Goal: Task Accomplishment & Management: Manage account settings

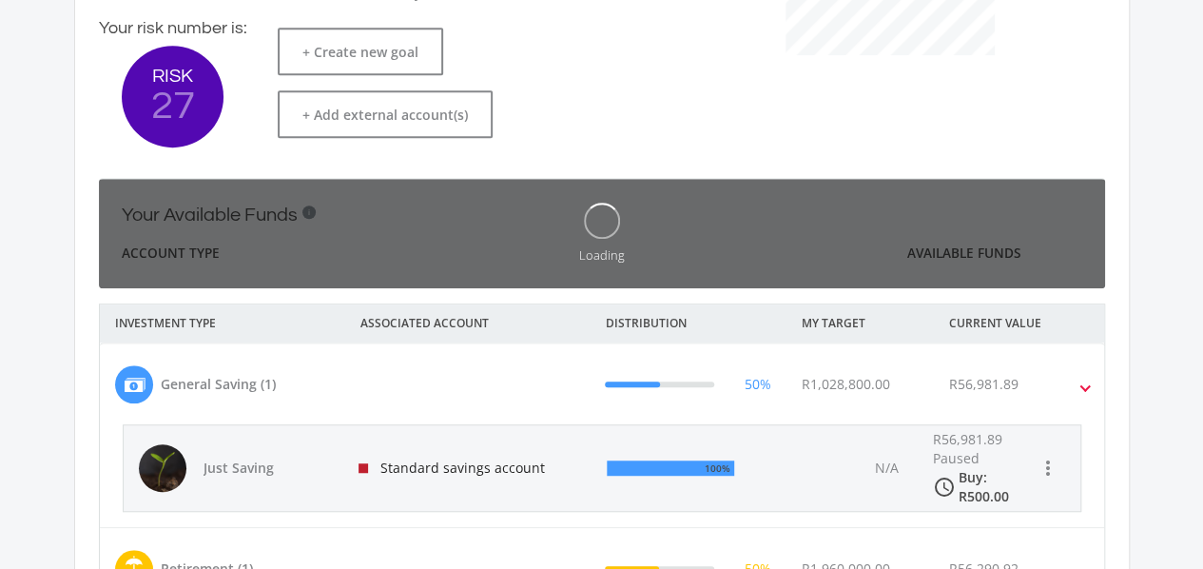
scroll to position [302, 522]
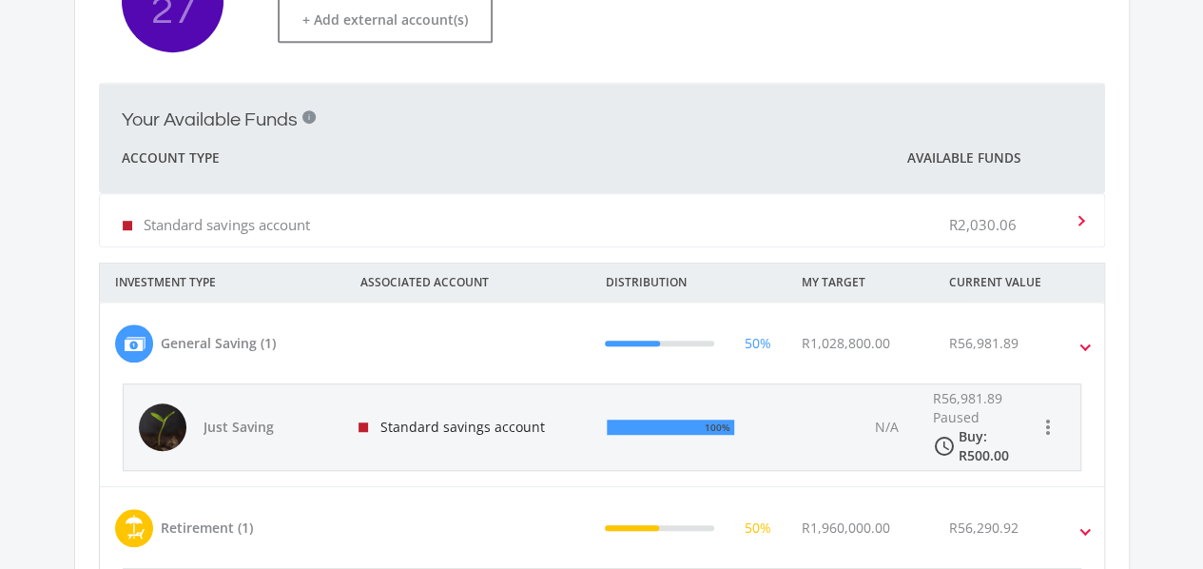
click at [808, 214] on div "Standard savings account R2,030.06" at bounding box center [598, 220] width 951 height 58
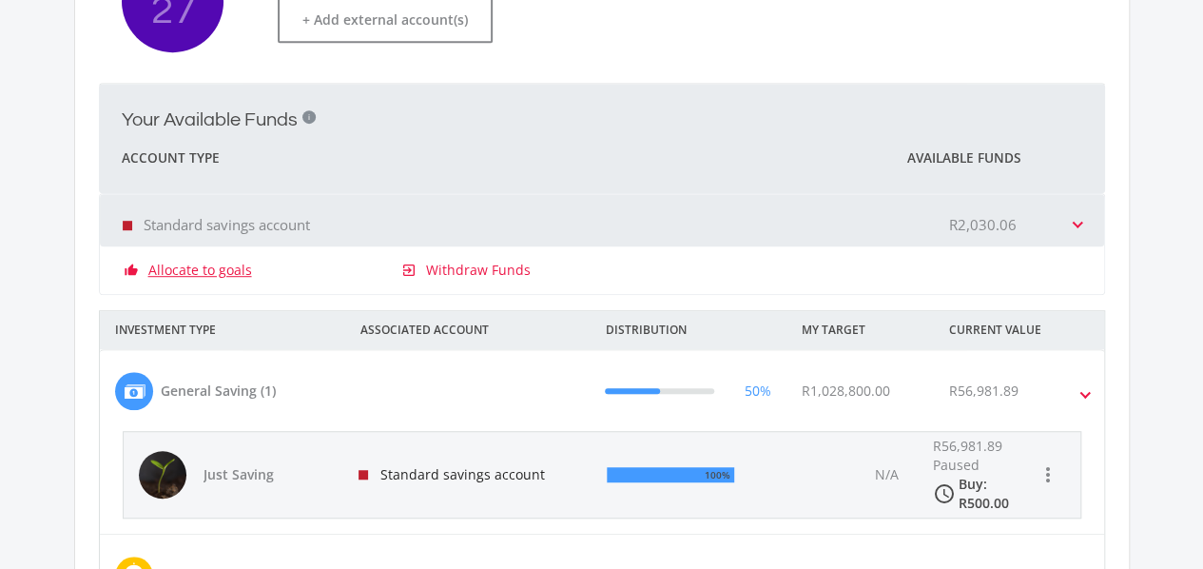
click at [176, 275] on link "Allocate to goals" at bounding box center [200, 270] width 104 height 19
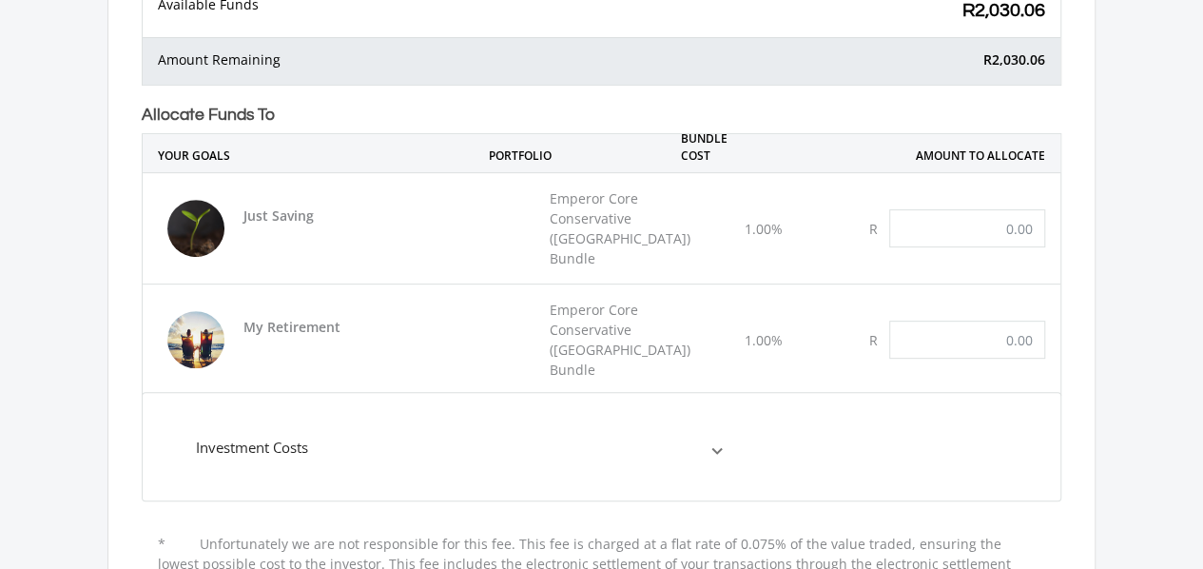
scroll to position [380, 0]
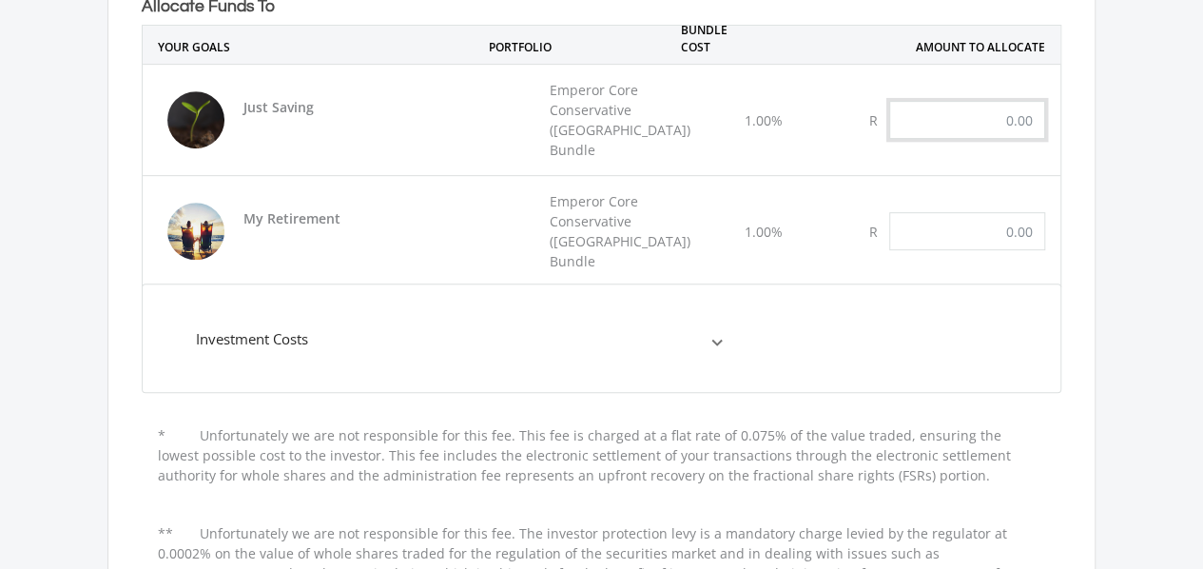
click at [1000, 113] on input "text" at bounding box center [967, 120] width 156 height 38
type input "600.00"
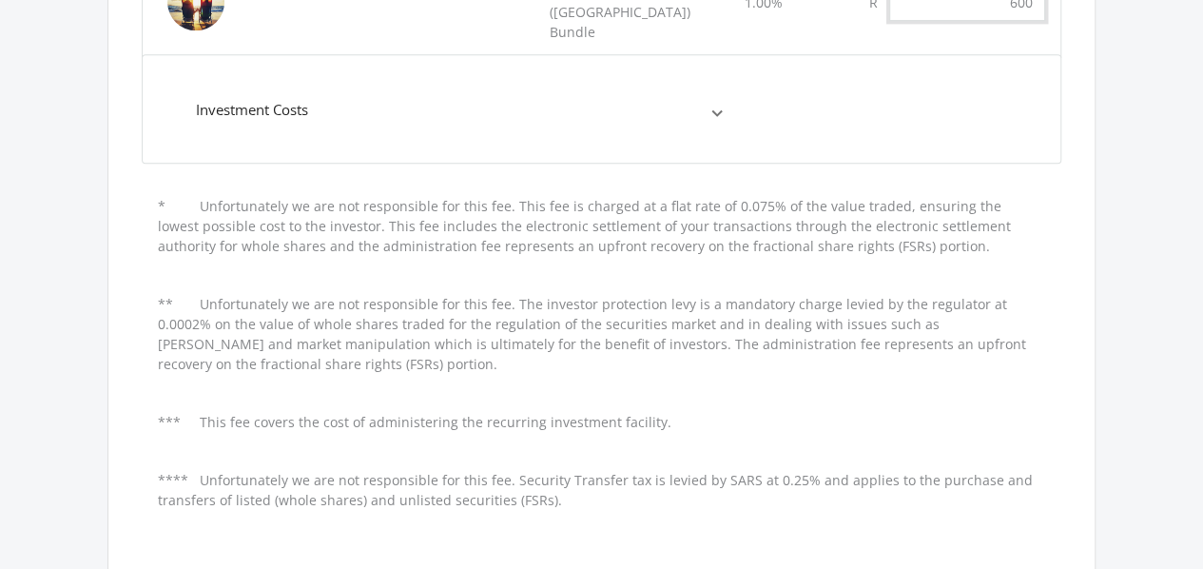
scroll to position [761, 0]
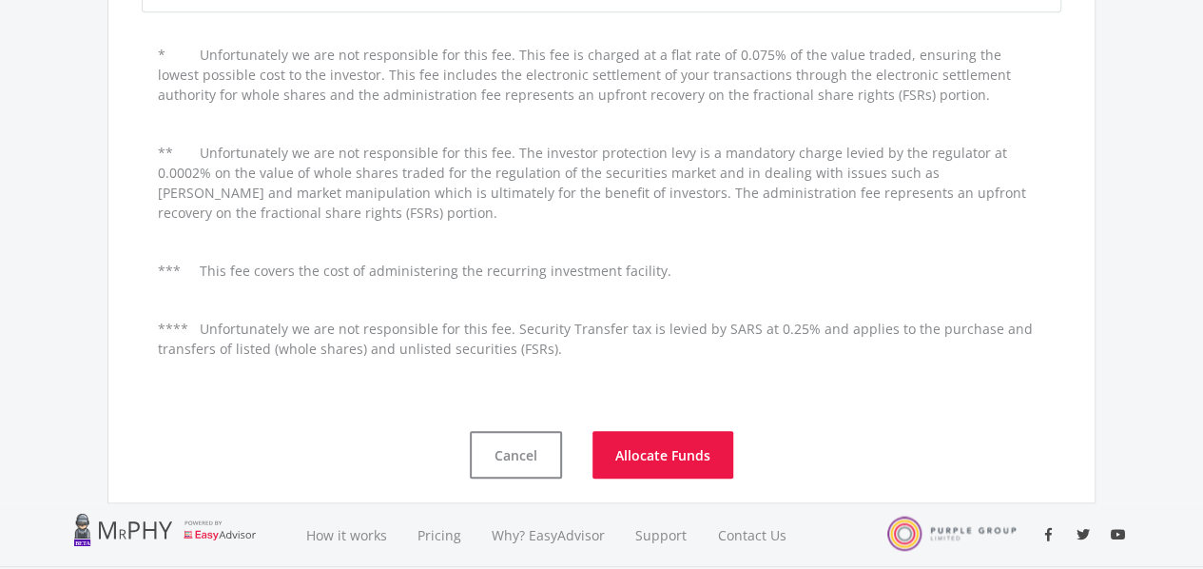
type input "600.00"
click at [683, 431] on button "Allocate Funds" at bounding box center [662, 455] width 141 height 48
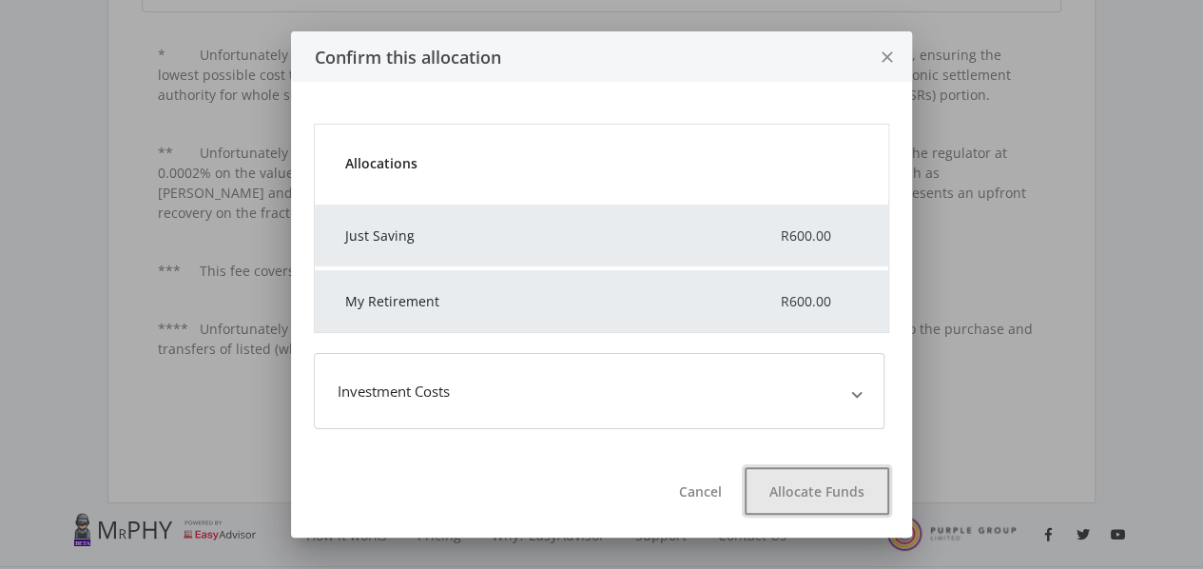
click at [827, 470] on button "Allocate Funds" at bounding box center [816, 491] width 145 height 48
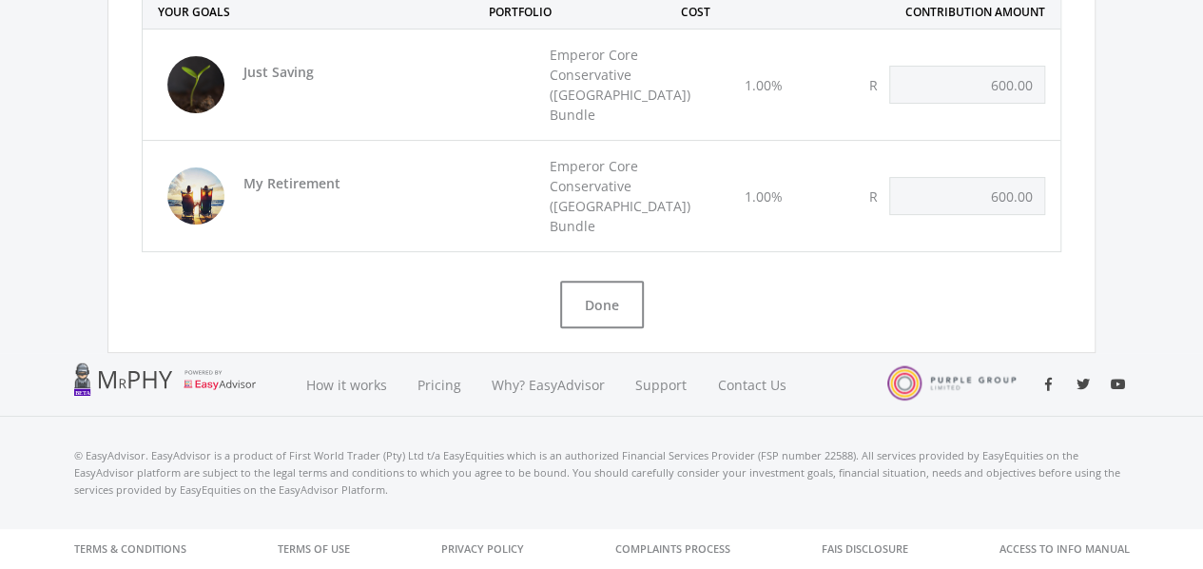
scroll to position [172, 0]
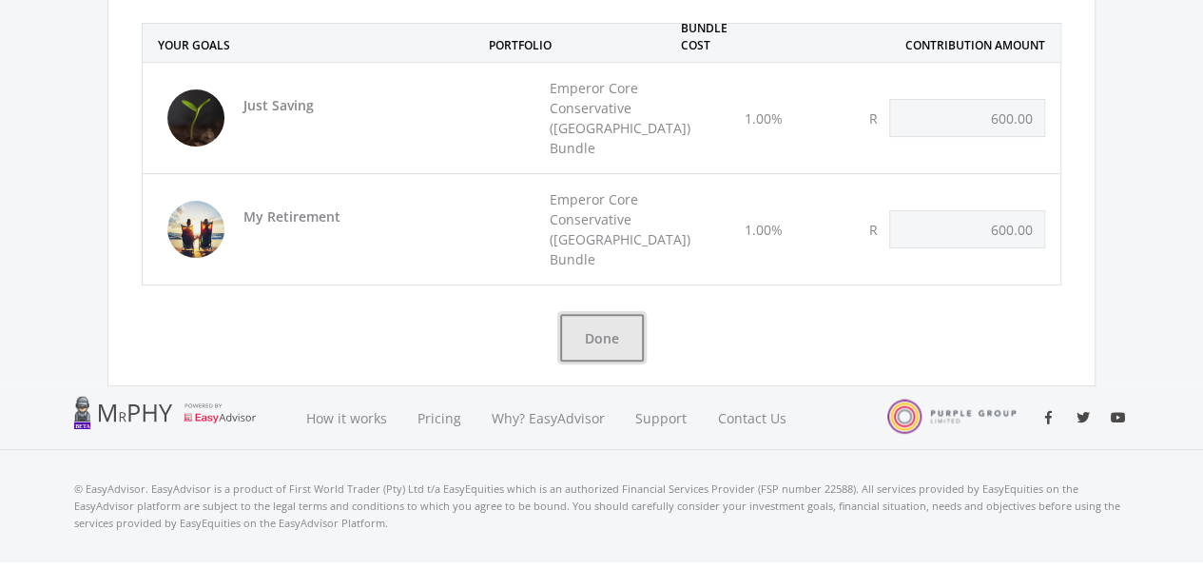
click at [593, 314] on button "Done" at bounding box center [602, 338] width 84 height 48
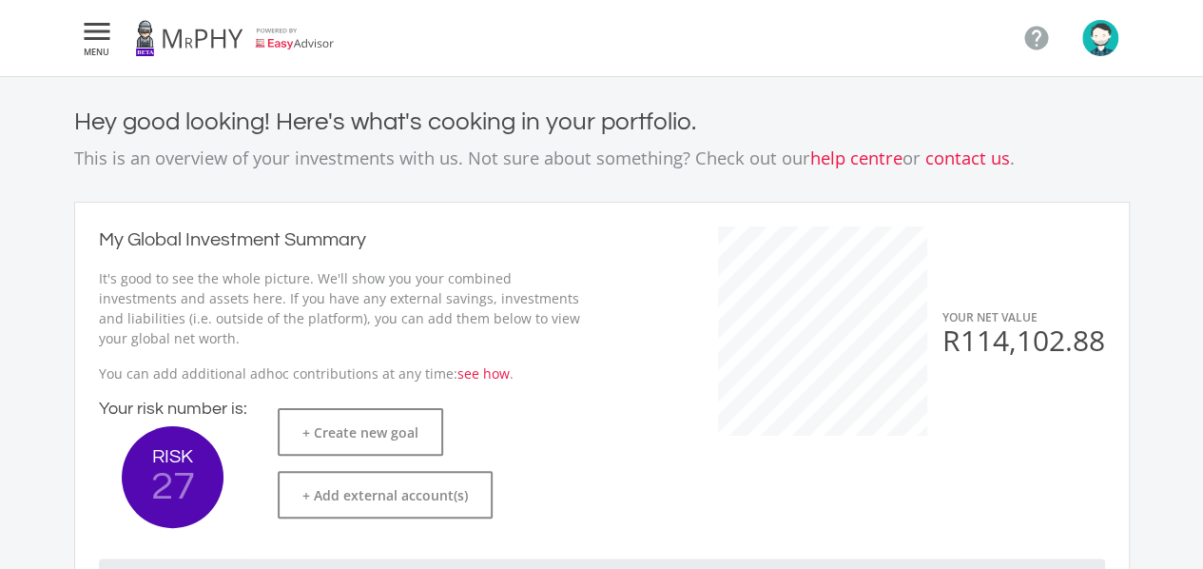
click at [1101, 37] on img "button" at bounding box center [1100, 38] width 36 height 36
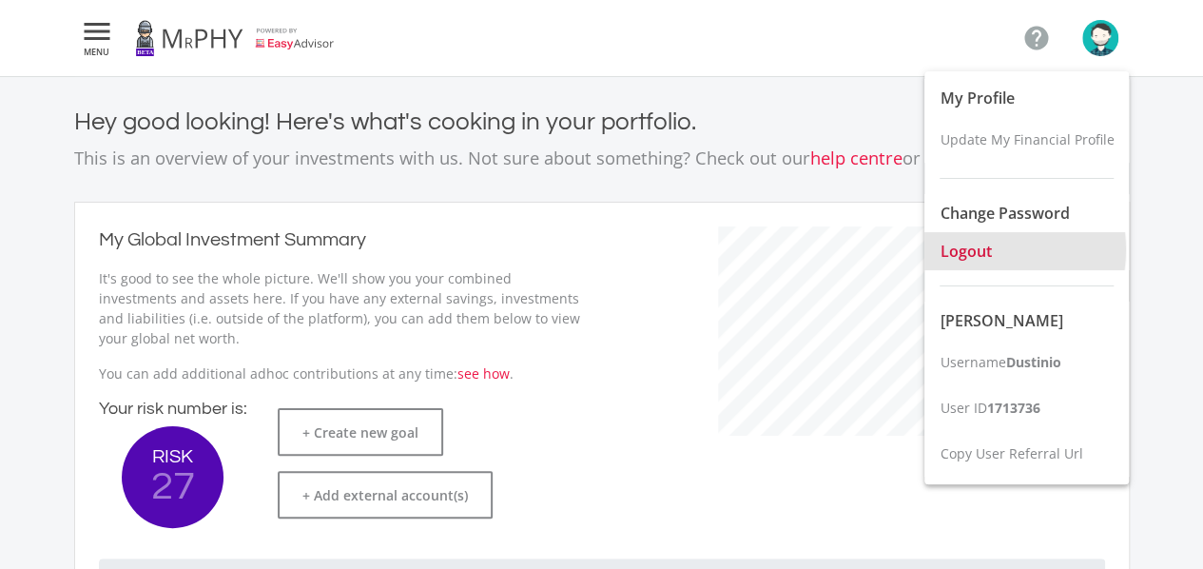
click at [985, 249] on span "Logout" at bounding box center [964, 251] width 51 height 21
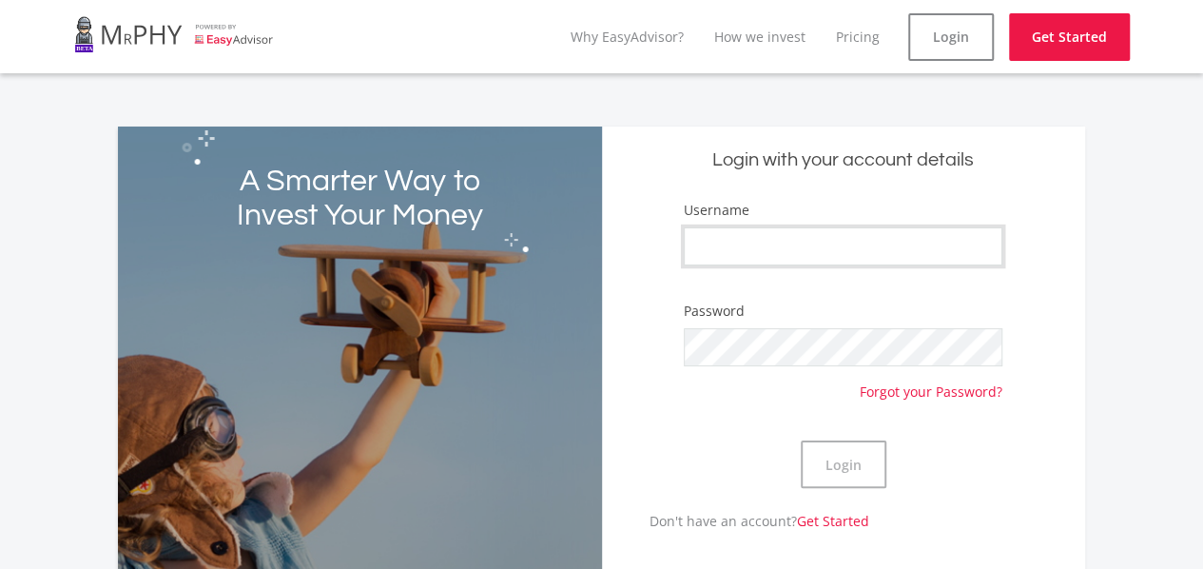
type input "Dustinio"
